Goal: Contribute content

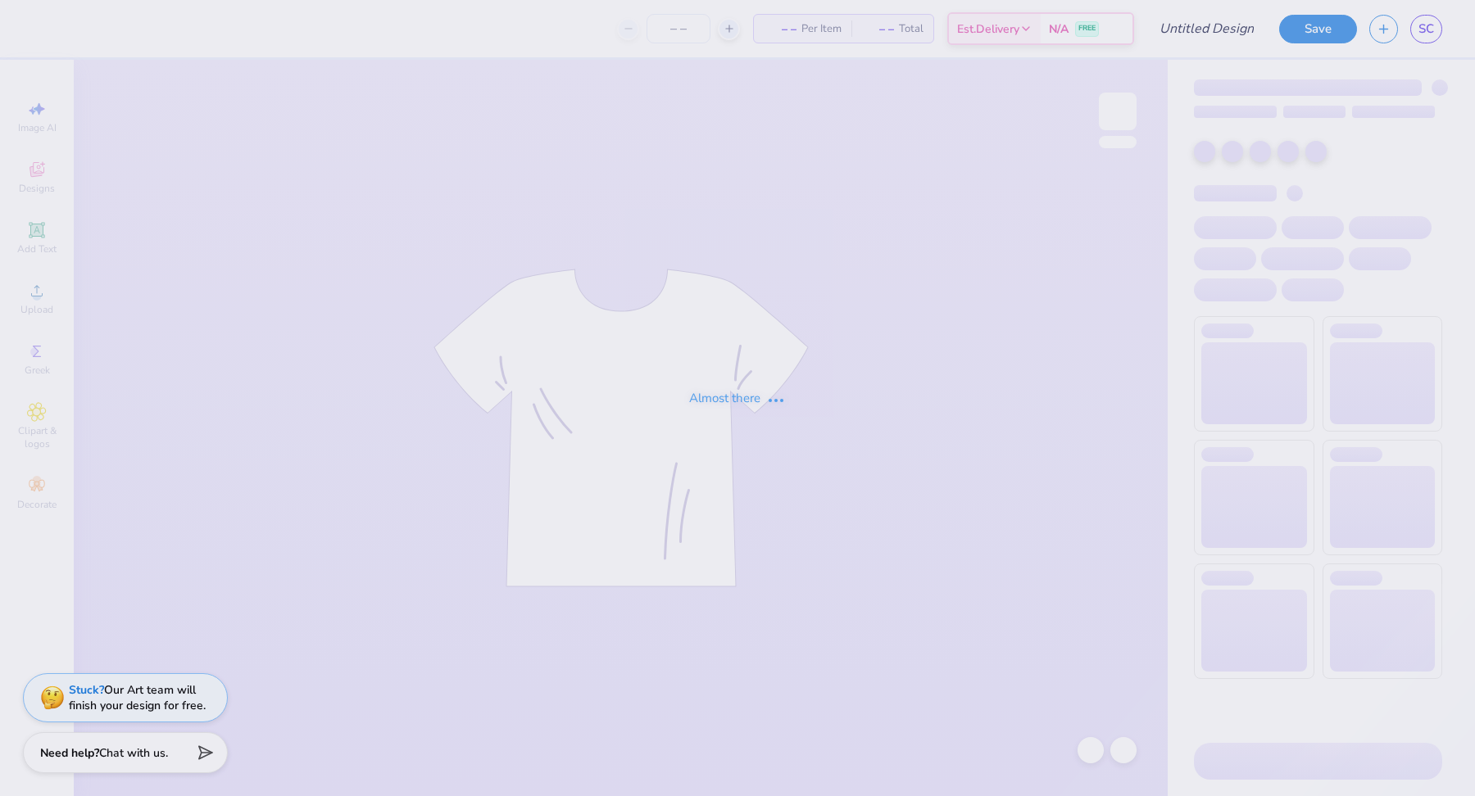
type input "possible fall merch 2025"
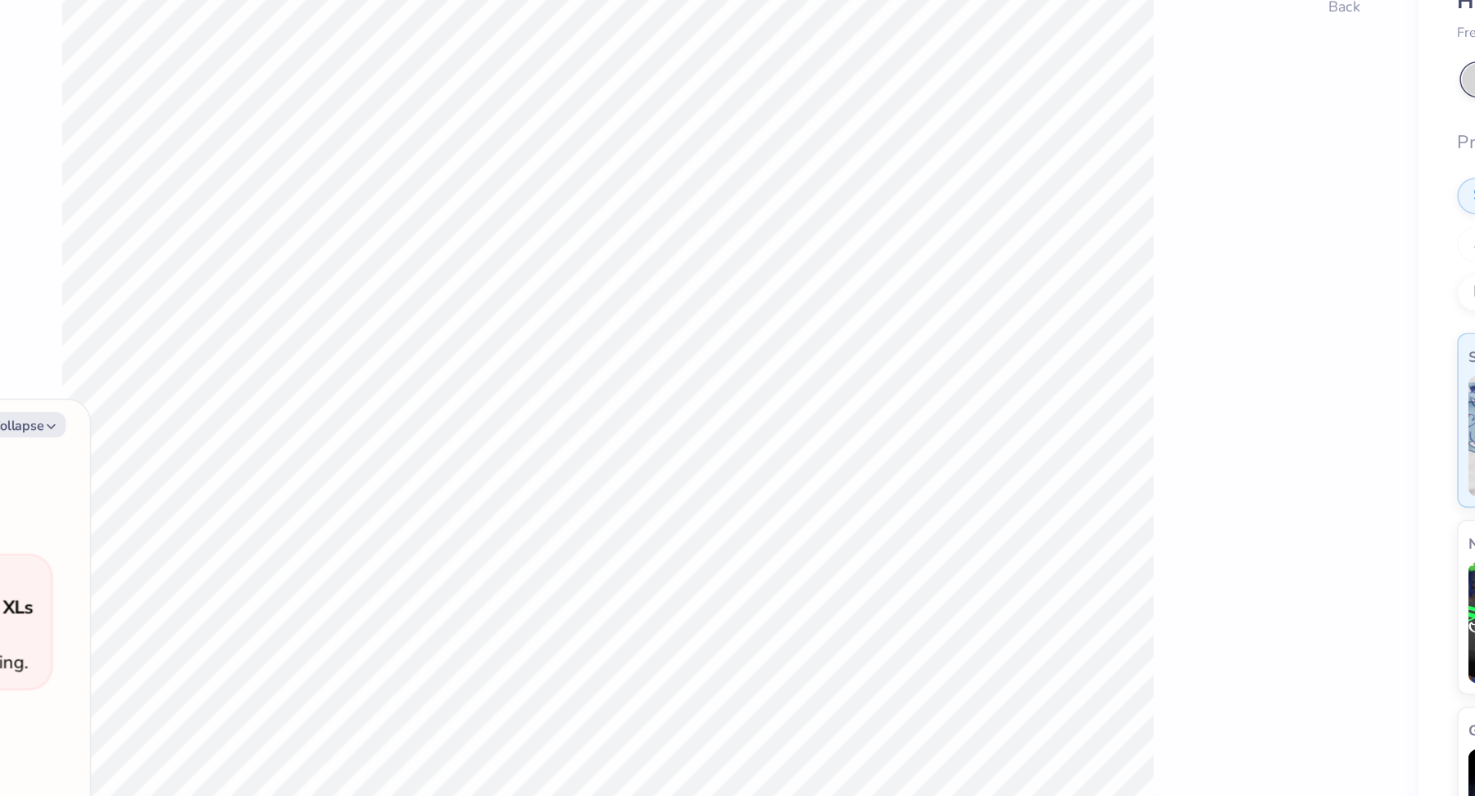
type textarea "x"
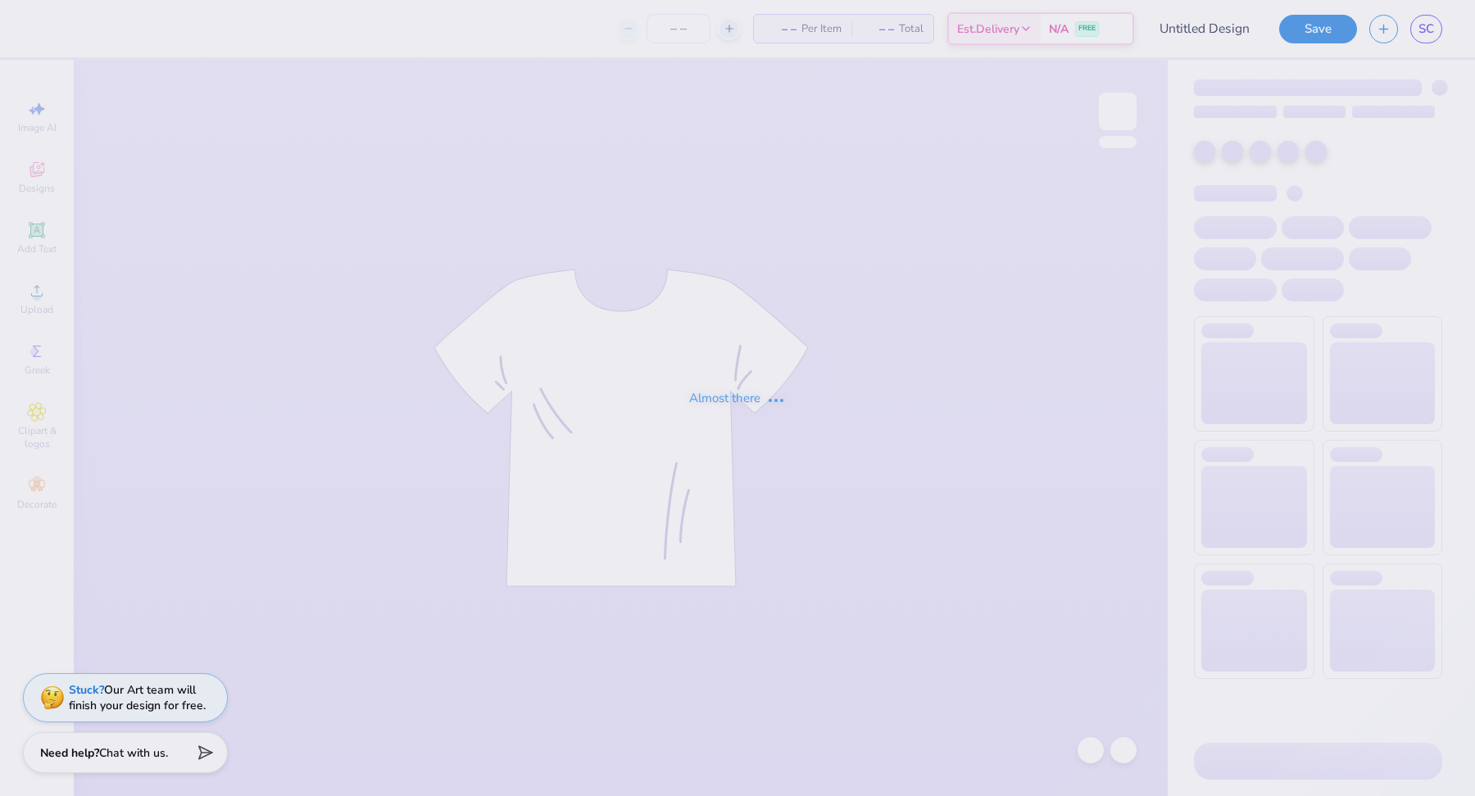
type input "possible fall merch 2025"
